Goal: Use online tool/utility: Utilize a website feature to perform a specific function

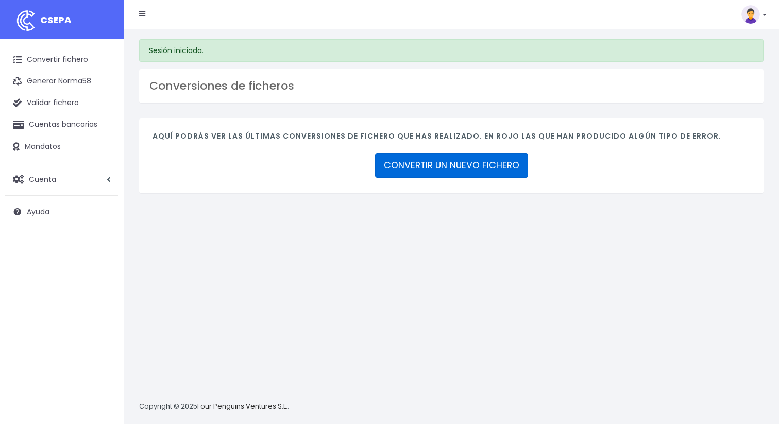
click at [413, 163] on link "CONVERTIR UN NUEVO FICHERO" at bounding box center [451, 165] width 153 height 25
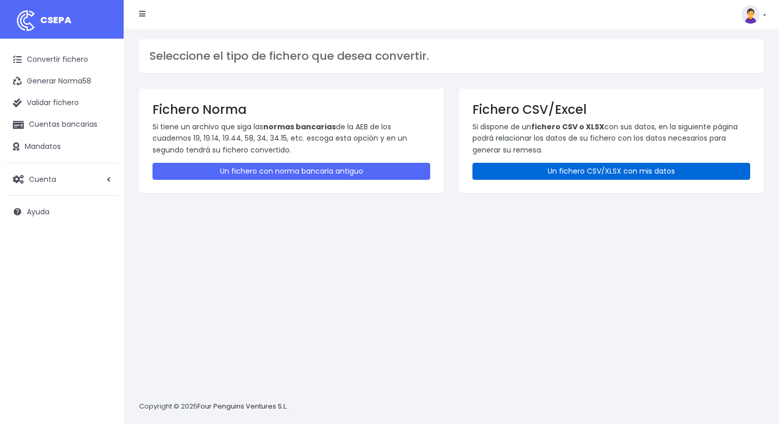
click at [544, 163] on link "Un fichero CSV/XLSX con mis datos" at bounding box center [612, 171] width 278 height 17
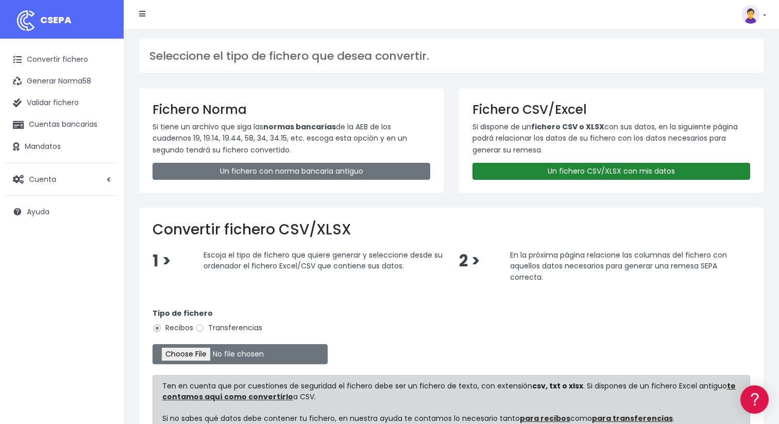
scroll to position [107, 0]
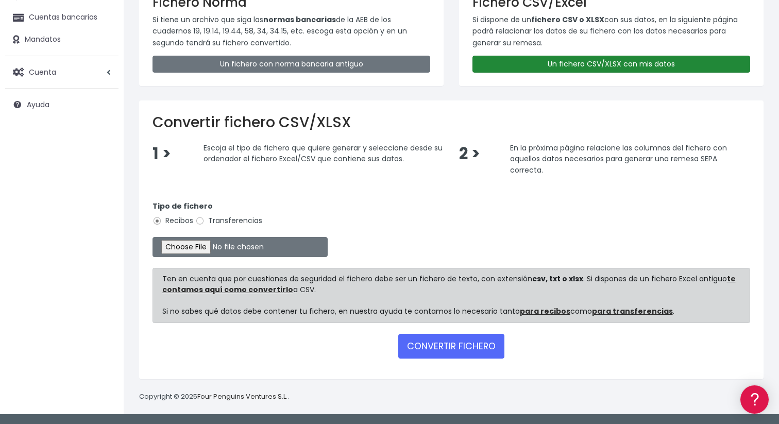
type input "C:\fakepath\Pruebas SEPA_082025.csv"
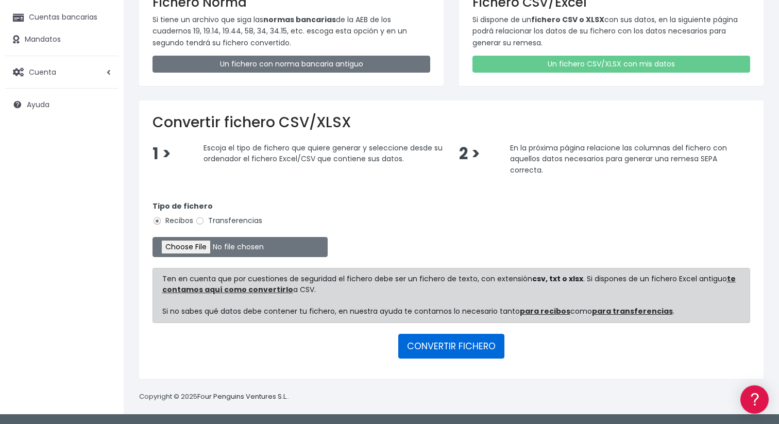
click at [458, 346] on button "CONVERTIR FICHERO" at bounding box center [451, 346] width 106 height 25
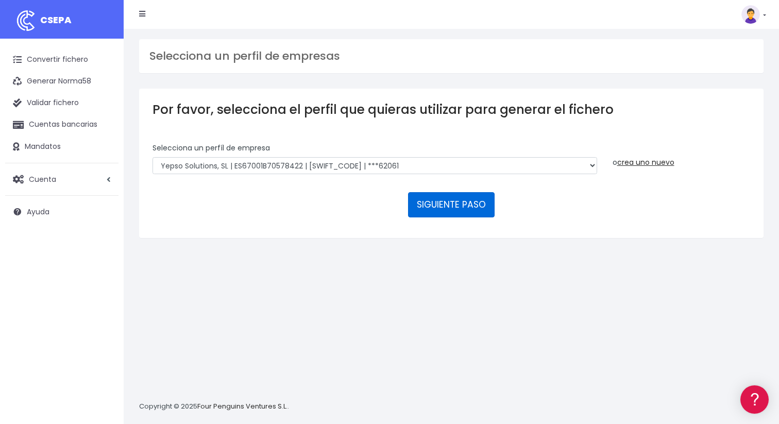
click at [450, 201] on button "SIGUIENTE PASO" at bounding box center [451, 204] width 87 height 25
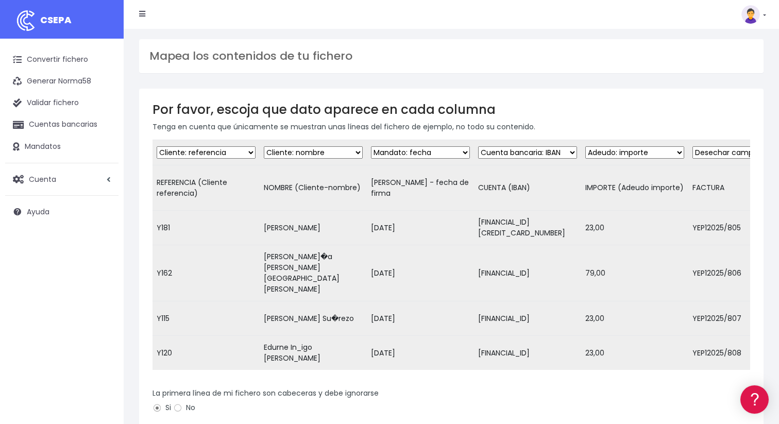
scroll to position [148, 0]
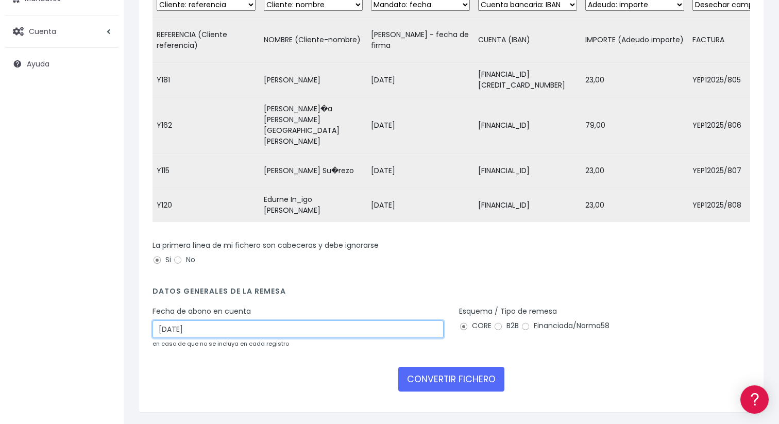
click at [321, 321] on input "05/09/2025" at bounding box center [298, 330] width 291 height 18
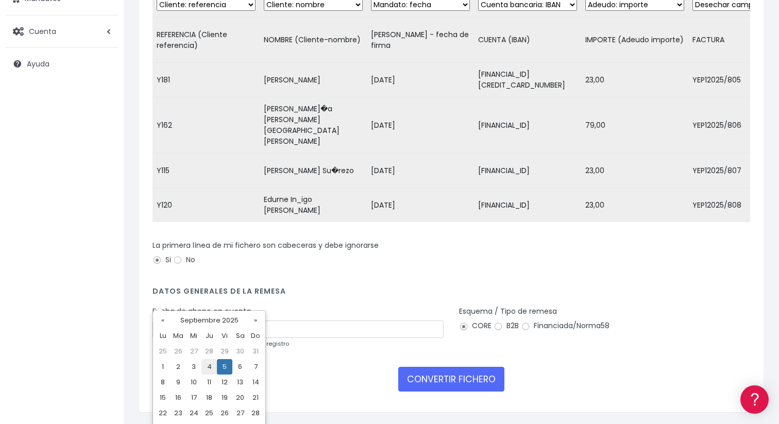
click at [210, 365] on td "4" at bounding box center [208, 366] width 15 height 15
type input "04/09/2025"
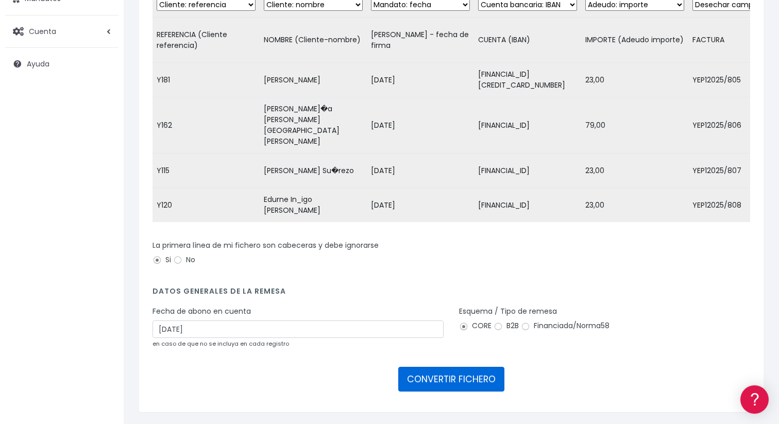
click at [462, 367] on button "CONVERTIR FICHERO" at bounding box center [451, 379] width 106 height 25
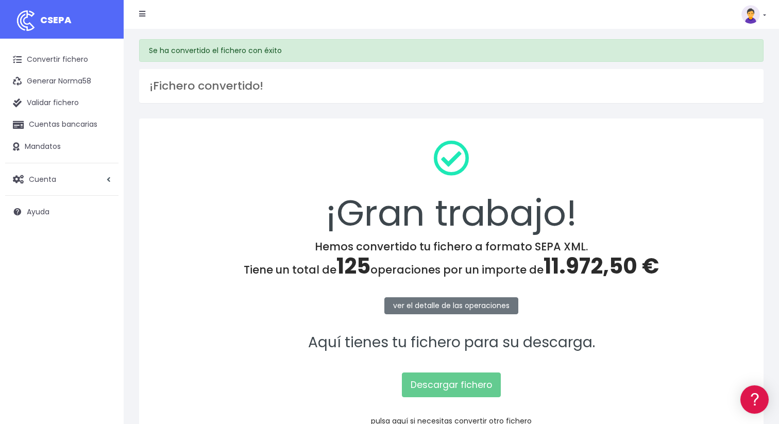
scroll to position [68, 0]
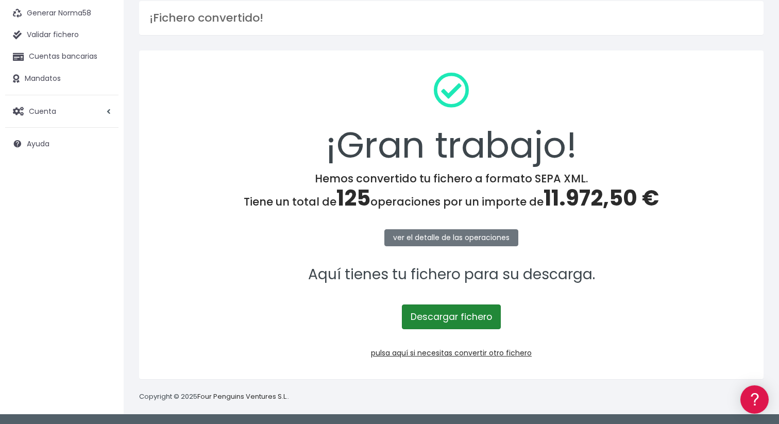
click at [450, 324] on link "Descargar fichero" at bounding box center [451, 317] width 99 height 25
